Goal: Task Accomplishment & Management: Use online tool/utility

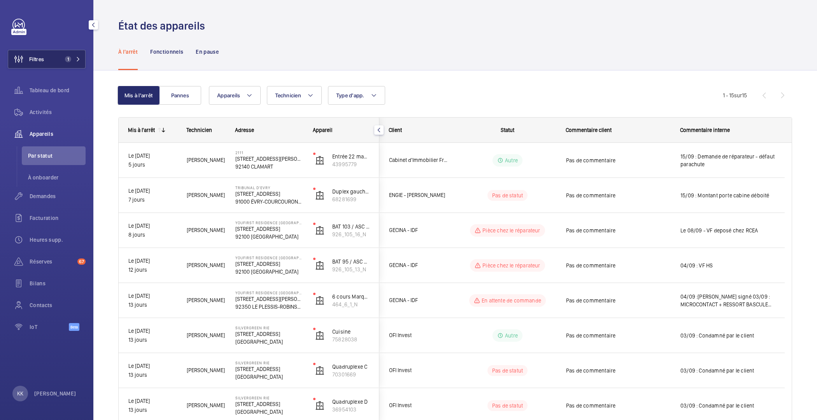
click at [46, 50] on button "Filtres 1" at bounding box center [47, 59] width 78 height 19
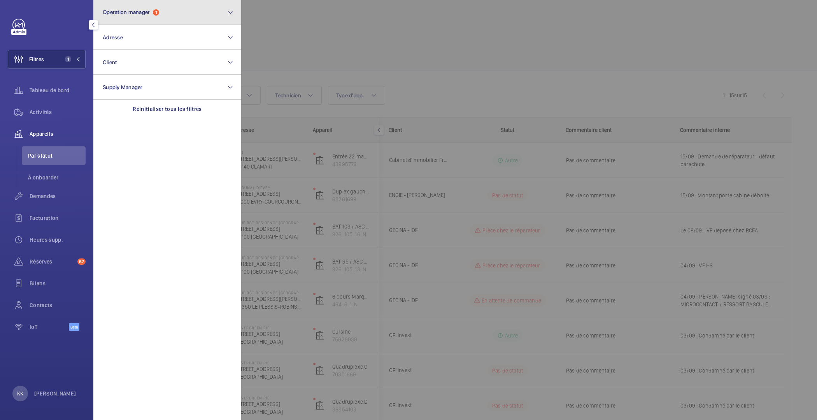
click at [158, 13] on span "1" at bounding box center [156, 12] width 6 height 6
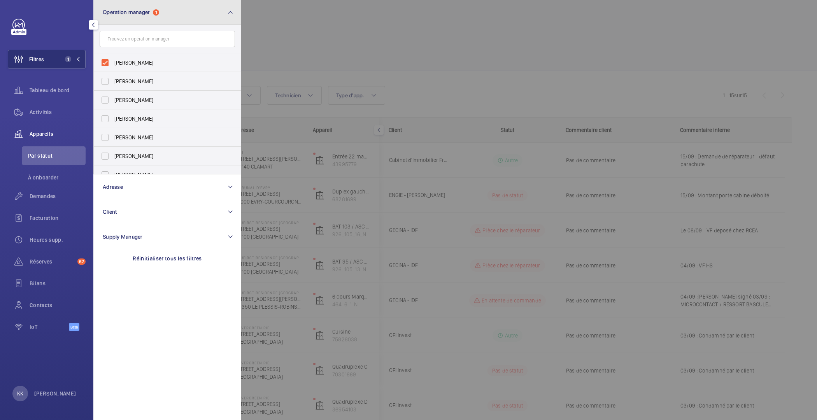
click at [159, 11] on span "1" at bounding box center [156, 12] width 6 height 6
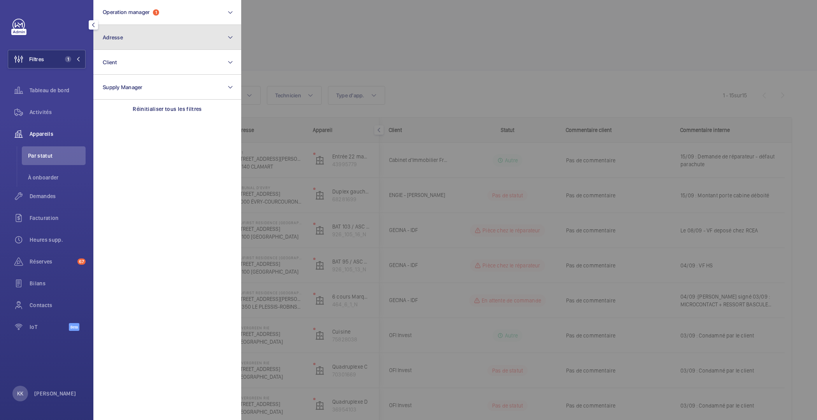
click at [153, 38] on button "Adresse" at bounding box center [167, 37] width 148 height 25
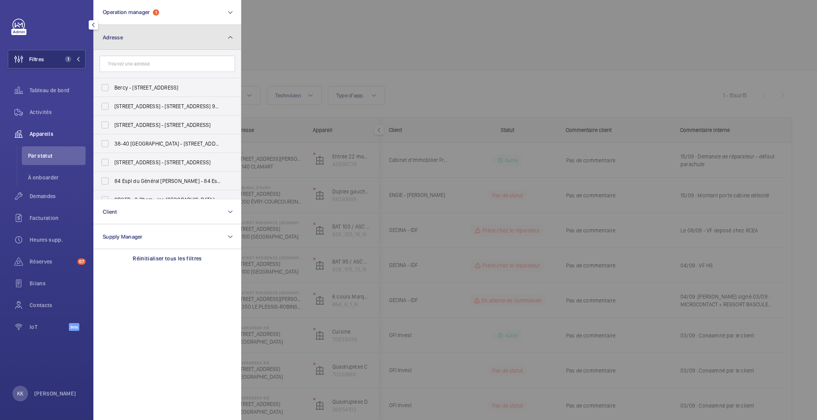
click at [128, 42] on button "Adresse" at bounding box center [167, 37] width 148 height 25
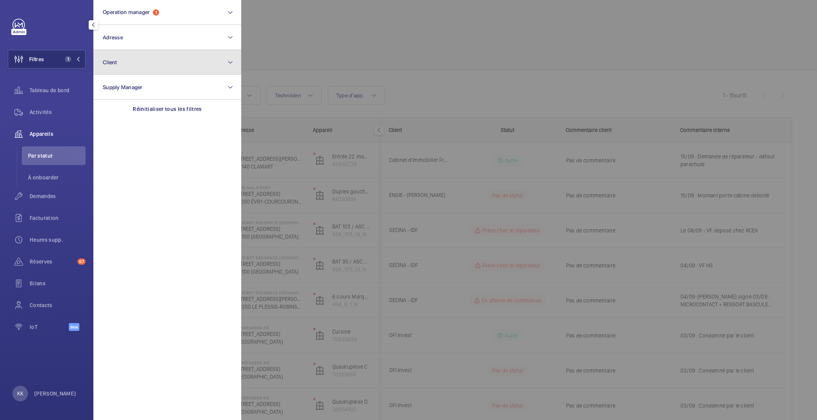
click at [130, 62] on button "Client" at bounding box center [167, 62] width 148 height 25
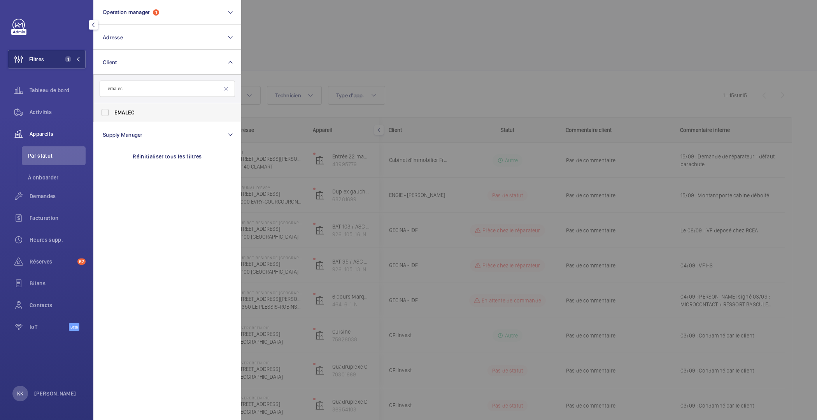
type input "emalec"
click at [149, 117] on label "EMALEC" at bounding box center [161, 112] width 135 height 19
click at [113, 117] on input "EMALEC" at bounding box center [105, 113] width 16 height 16
checkbox input "true"
click at [50, 112] on span "Activités" at bounding box center [58, 112] width 56 height 8
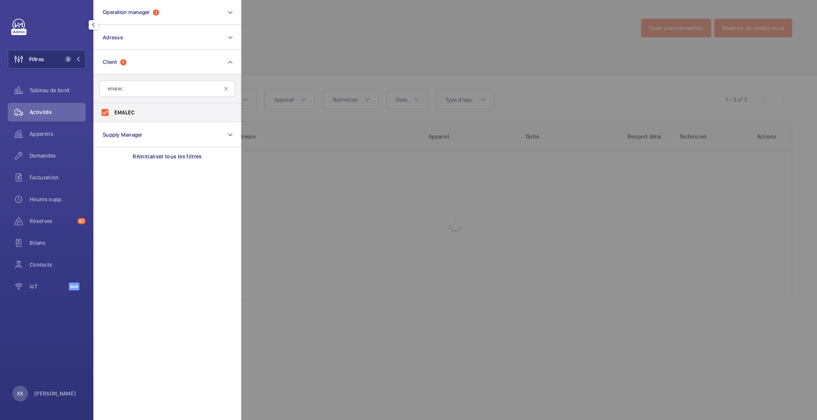
click at [281, 64] on div at bounding box center [649, 210] width 817 height 420
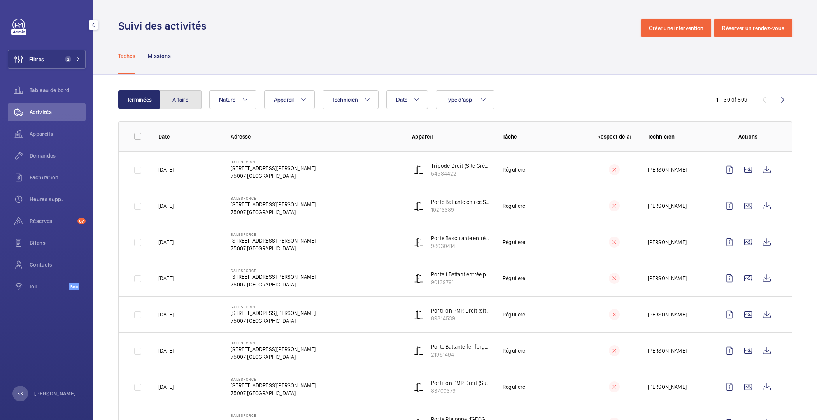
click at [190, 96] on button "À faire" at bounding box center [180, 99] width 42 height 19
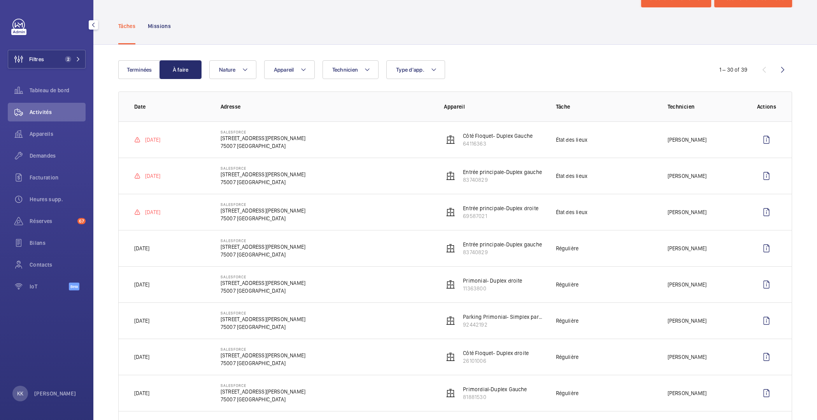
scroll to position [91, 0]
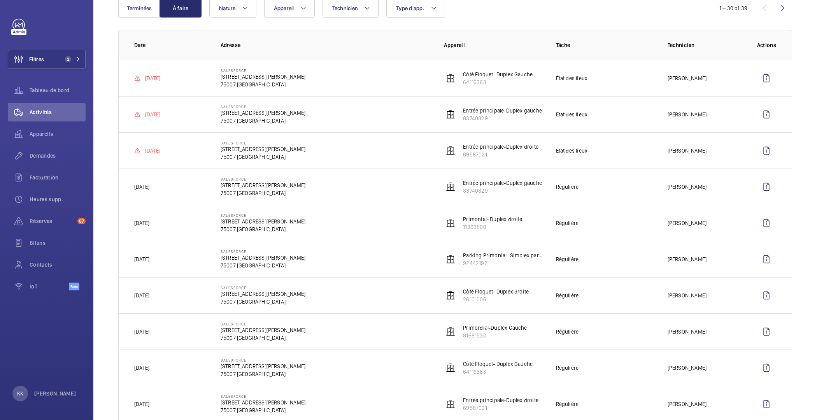
drag, startPoint x: 194, startPoint y: 188, endPoint x: 119, endPoint y: 186, distance: 74.7
click at [119, 186] on td "[DATE]" at bounding box center [163, 186] width 89 height 36
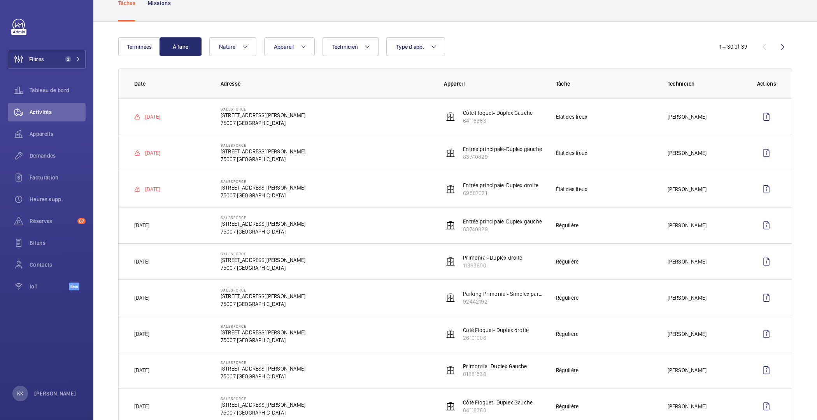
scroll to position [53, 0]
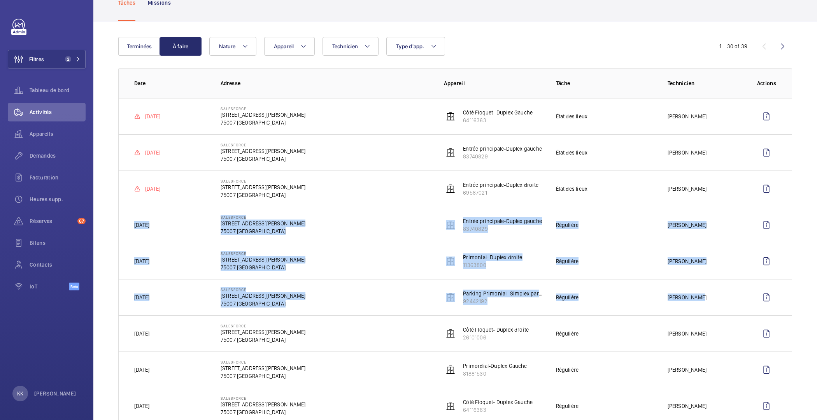
drag, startPoint x: 130, startPoint y: 224, endPoint x: 707, endPoint y: 299, distance: 581.7
click at [0, 0] on tbody "[DATE] SALESFORCE [GEOGRAPHIC_DATA]- Duplex Gauche 64116363 État des lieux [PER…" at bounding box center [0, 0] width 0 height 0
click at [133, 225] on td "[DATE]" at bounding box center [163, 225] width 89 height 36
drag, startPoint x: 133, startPoint y: 225, endPoint x: 695, endPoint y: 301, distance: 567.0
click at [0, 0] on tbody "[DATE] SALESFORCE [GEOGRAPHIC_DATA]- Duplex Gauche 64116363 État des lieux [PER…" at bounding box center [0, 0] width 0 height 0
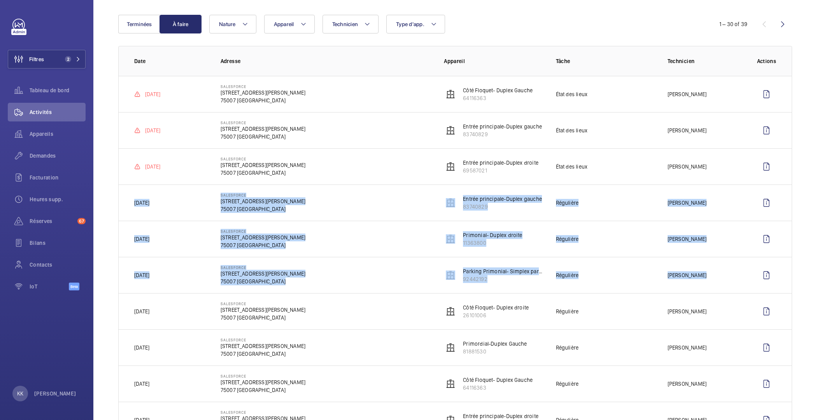
scroll to position [99, 0]
